Goal: Task Accomplishment & Management: Complete application form

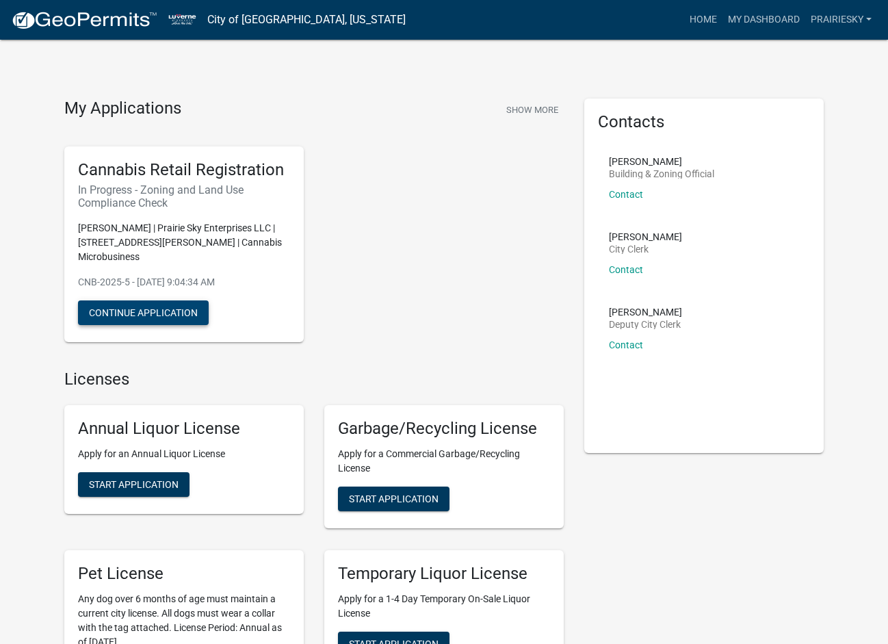
click at [149, 300] on button "Continue Application" at bounding box center [143, 312] width 131 height 25
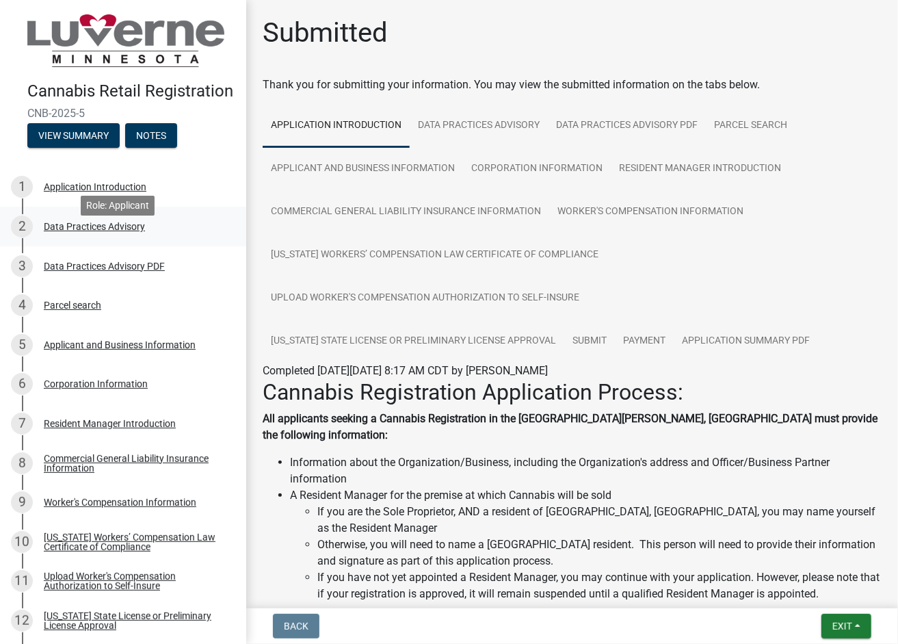
click at [86, 231] on div "Data Practices Advisory" at bounding box center [94, 227] width 101 height 10
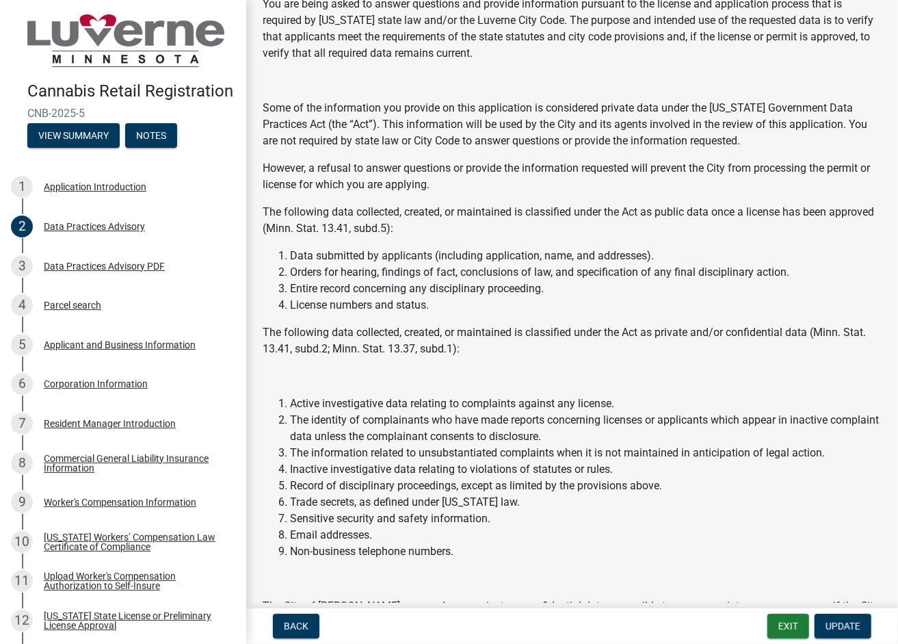
scroll to position [342, 0]
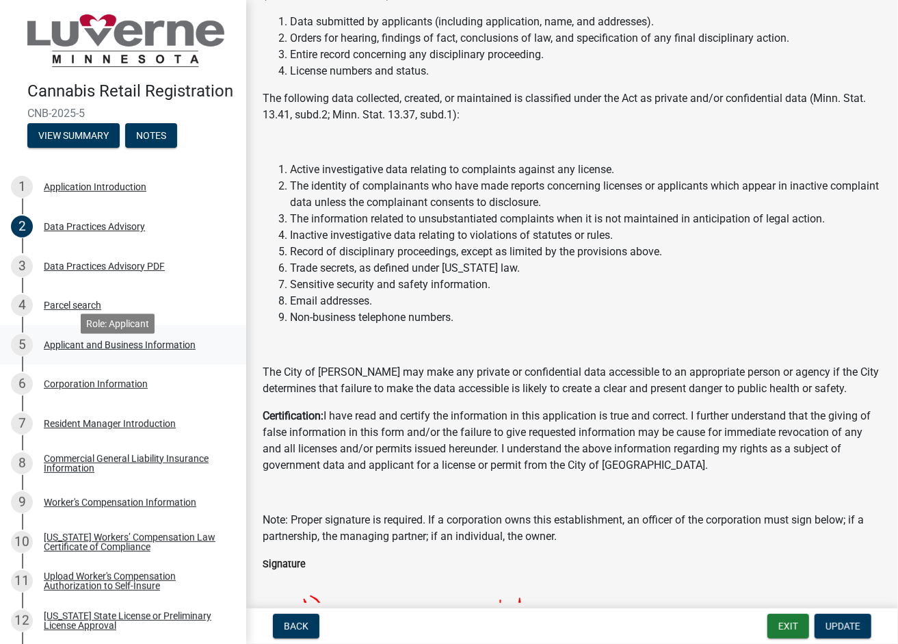
click at [109, 350] on div "Applicant and Business Information" at bounding box center [120, 345] width 152 height 10
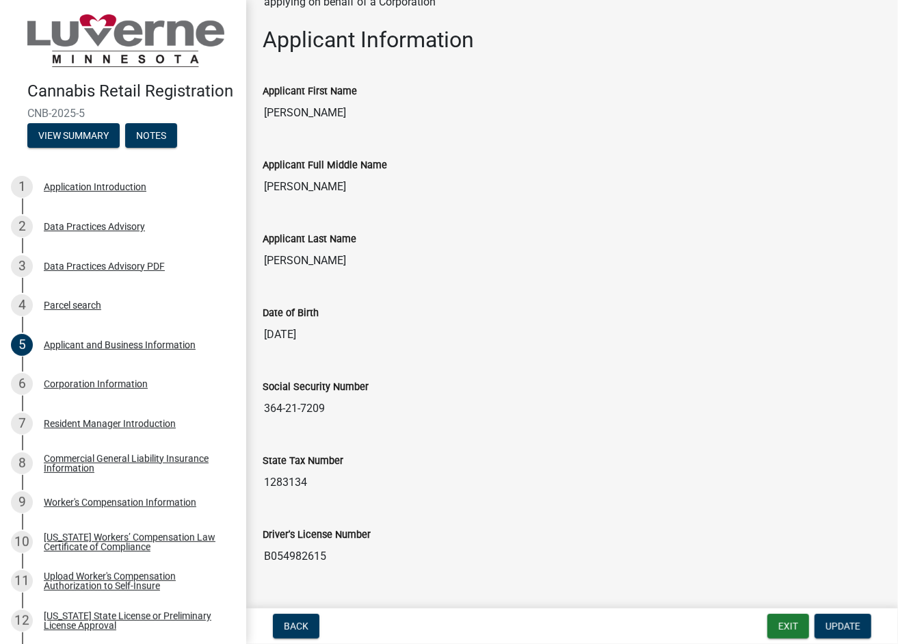
scroll to position [137, 0]
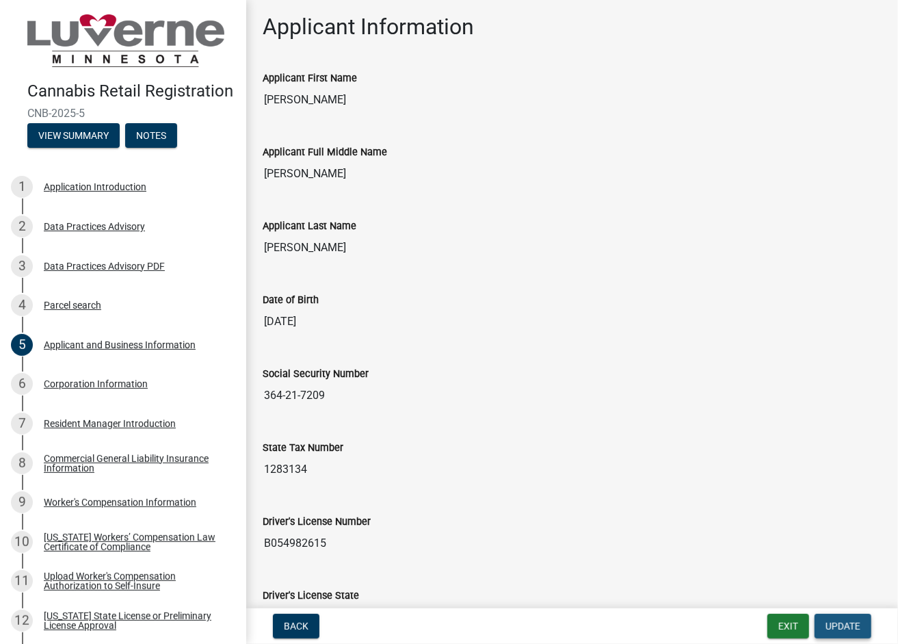
click at [853, 631] on span "Update" at bounding box center [843, 626] width 35 height 11
click at [836, 621] on span "Update" at bounding box center [843, 626] width 35 height 11
click at [316, 324] on input "[DATE]" at bounding box center [572, 321] width 619 height 27
drag, startPoint x: 331, startPoint y: 323, endPoint x: 255, endPoint y: 315, distance: 76.3
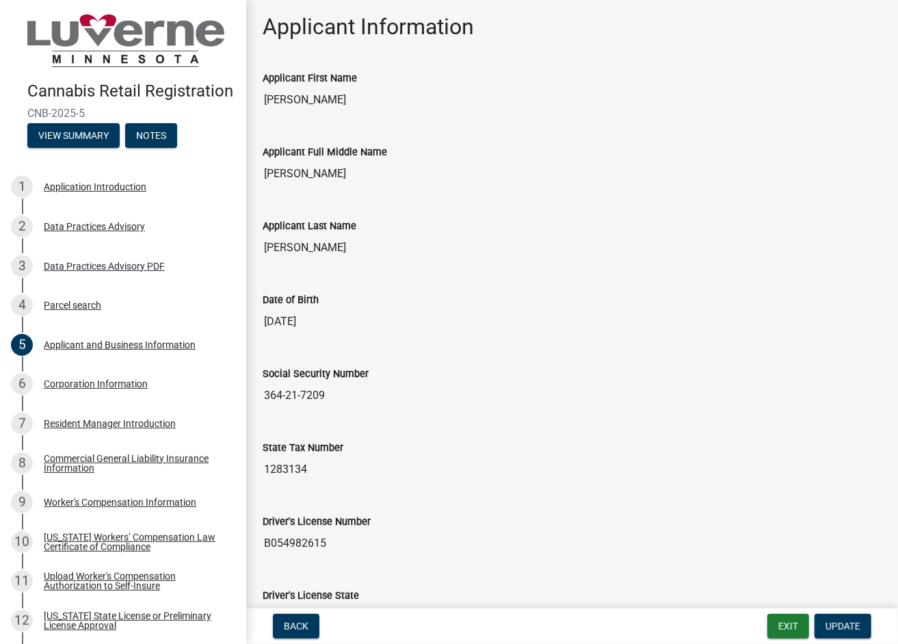
click at [255, 315] on div "Date of Birth [DEMOGRAPHIC_DATA]" at bounding box center [572, 309] width 640 height 74
click at [729, 378] on div "Social Security Number" at bounding box center [572, 373] width 619 height 16
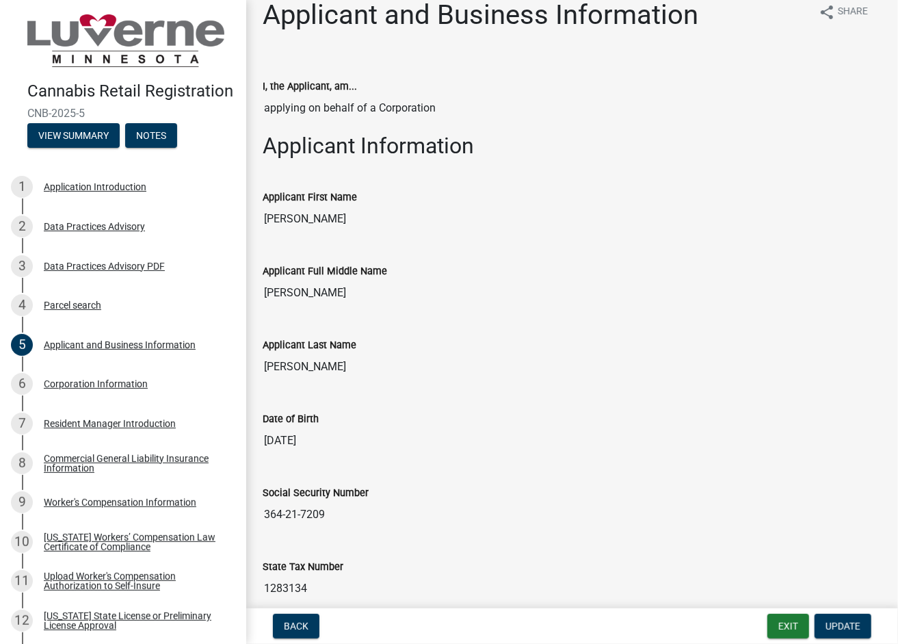
scroll to position [0, 0]
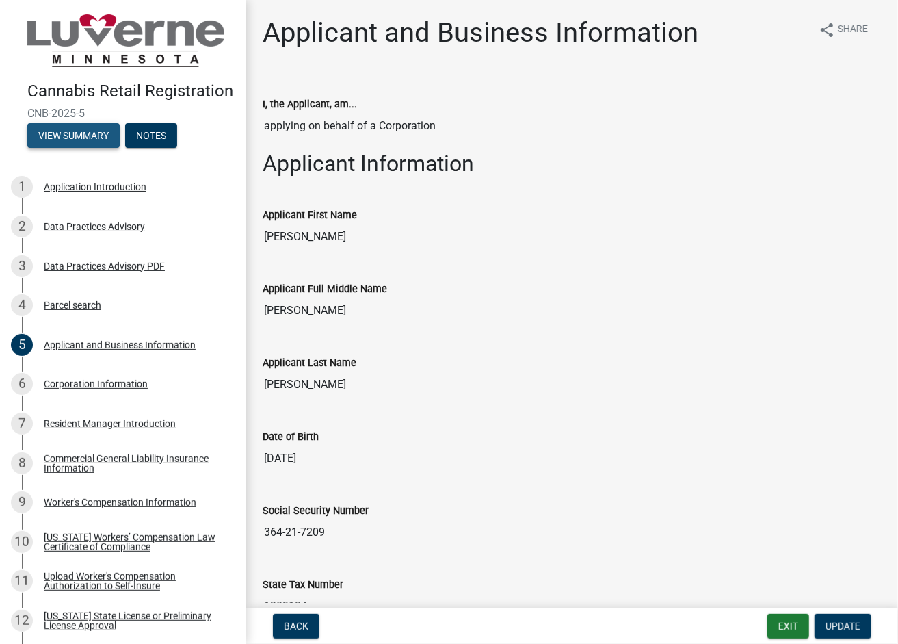
click at [82, 148] on button "View Summary" at bounding box center [73, 135] width 92 height 25
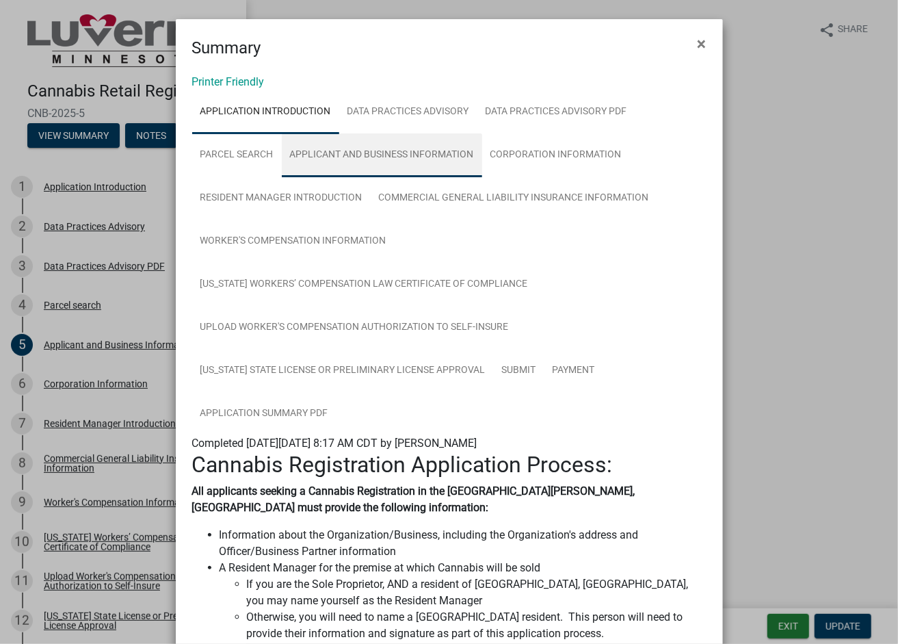
click at [379, 156] on link "Applicant and Business Information" at bounding box center [382, 155] width 200 height 44
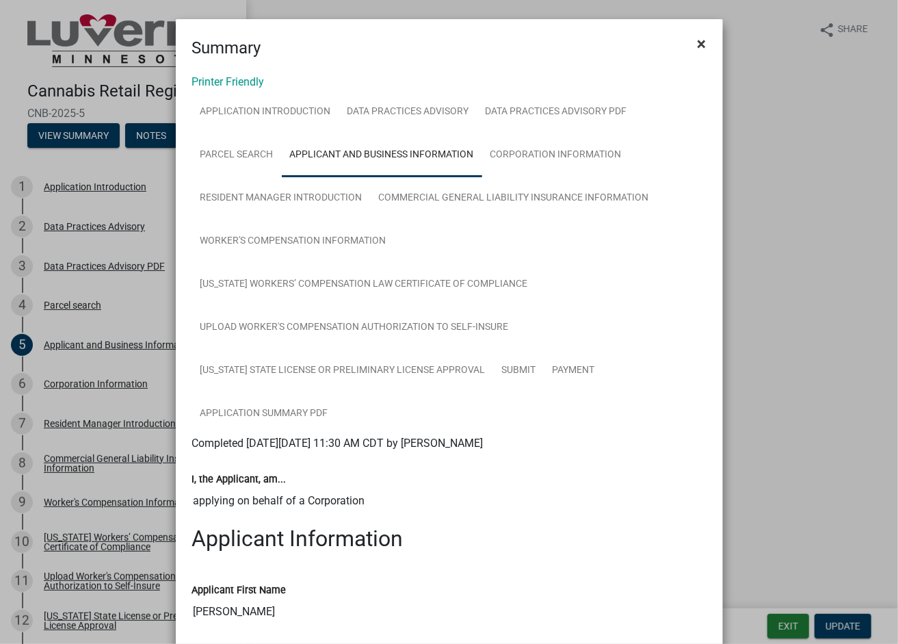
click at [699, 44] on span "×" at bounding box center [702, 43] width 9 height 19
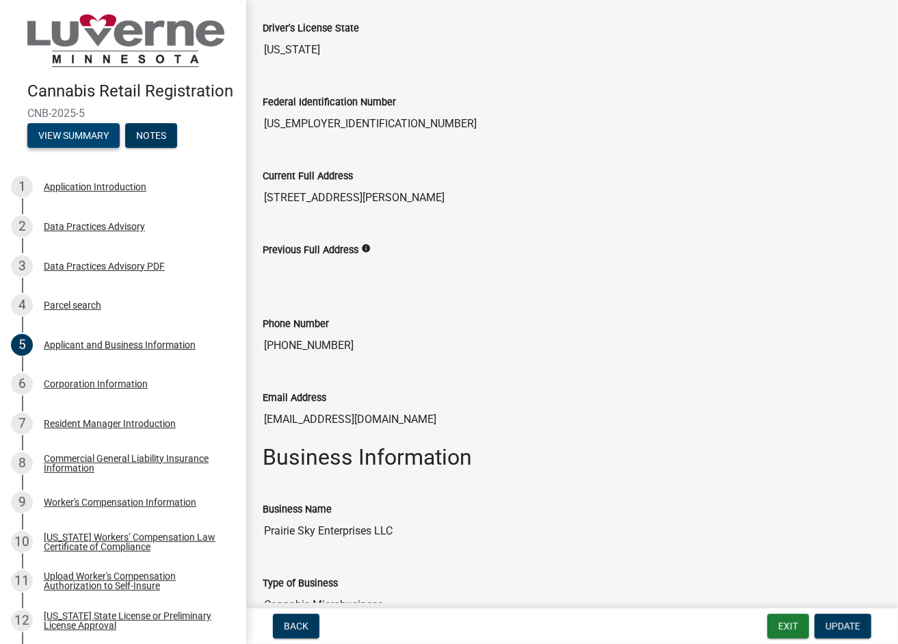
scroll to position [753, 0]
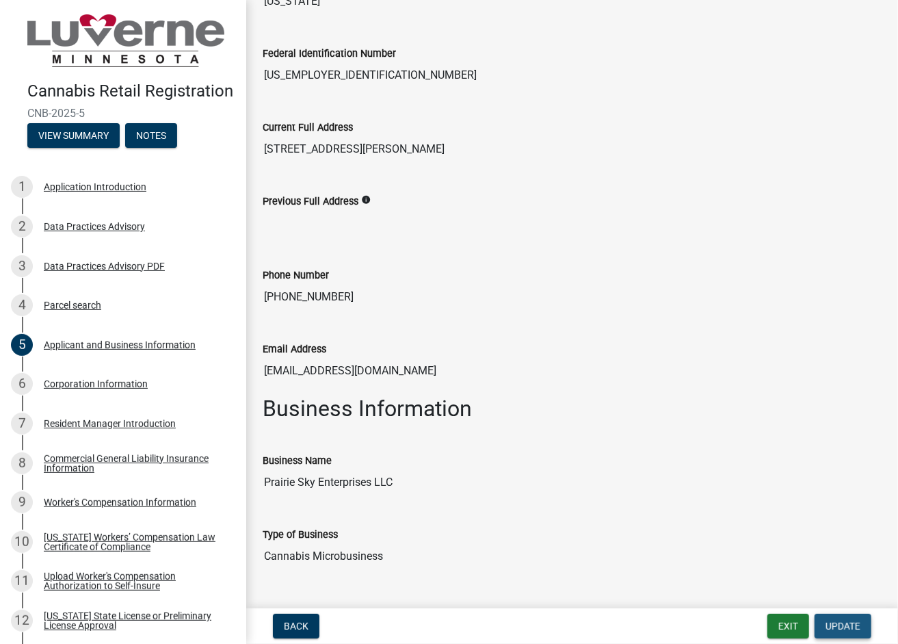
click at [835, 627] on span "Update" at bounding box center [843, 626] width 35 height 11
drag, startPoint x: 825, startPoint y: 622, endPoint x: 603, endPoint y: 524, distance: 242.9
click at [603, 526] on div "Type of Business" at bounding box center [572, 534] width 619 height 16
click at [112, 350] on div "Applicant and Business Information" at bounding box center [120, 345] width 152 height 10
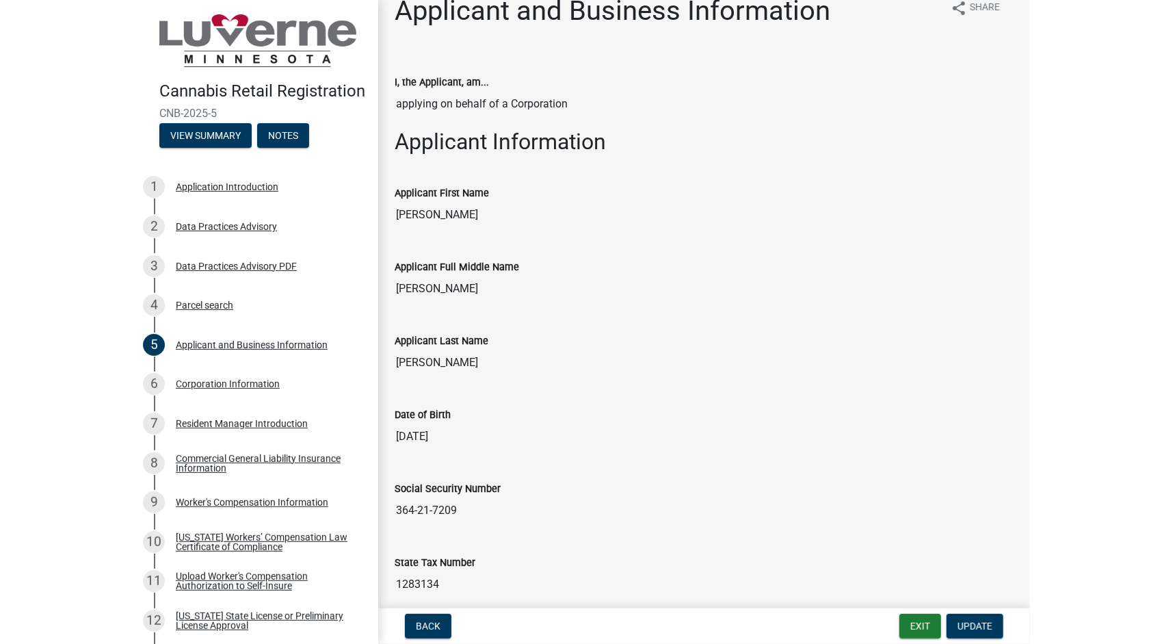
scroll to position [0, 0]
